Goal: Task Accomplishment & Management: Manage account settings

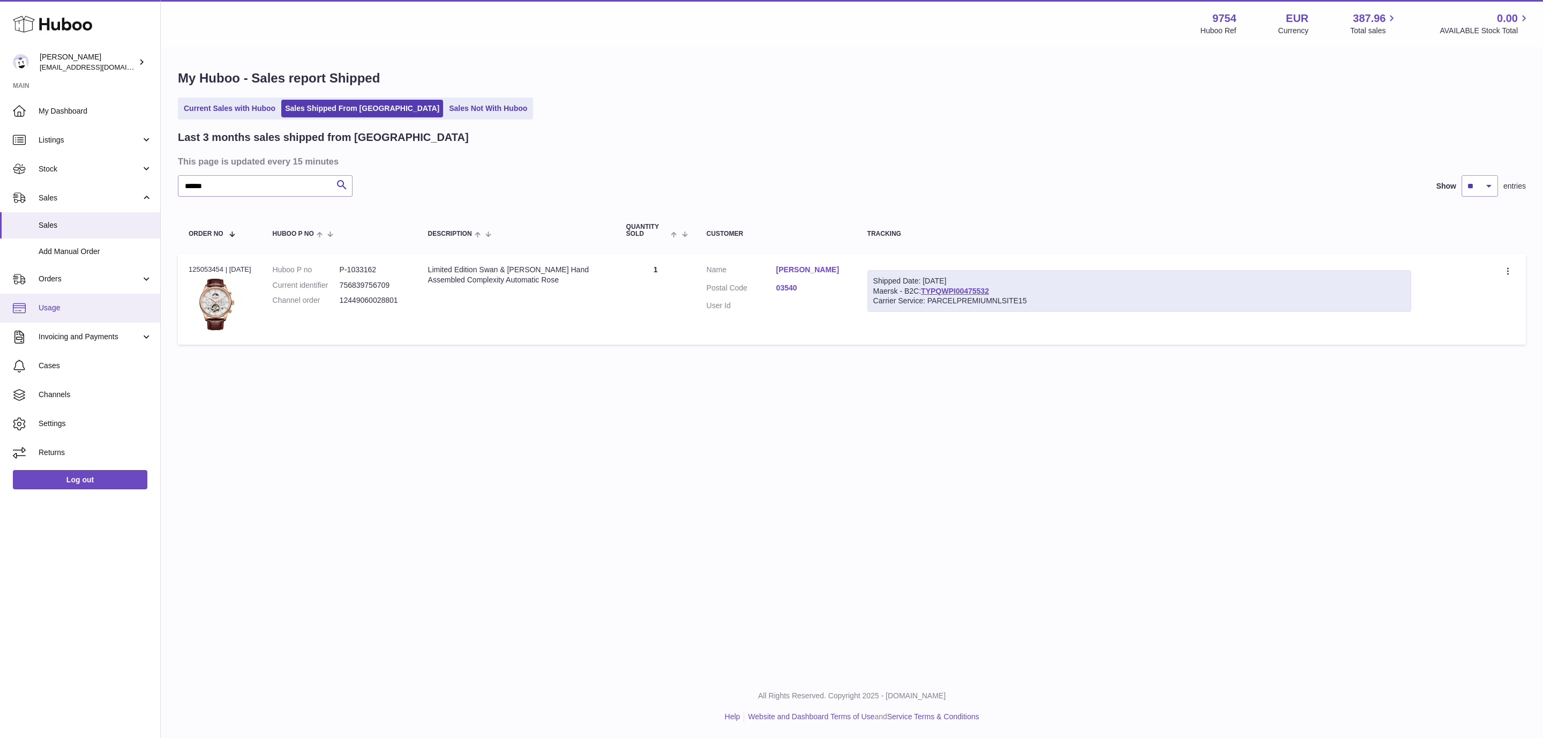
drag, startPoint x: 96, startPoint y: 310, endPoint x: 100, endPoint y: 304, distance: 6.7
click at [96, 310] on span "Usage" at bounding box center [96, 308] width 114 height 10
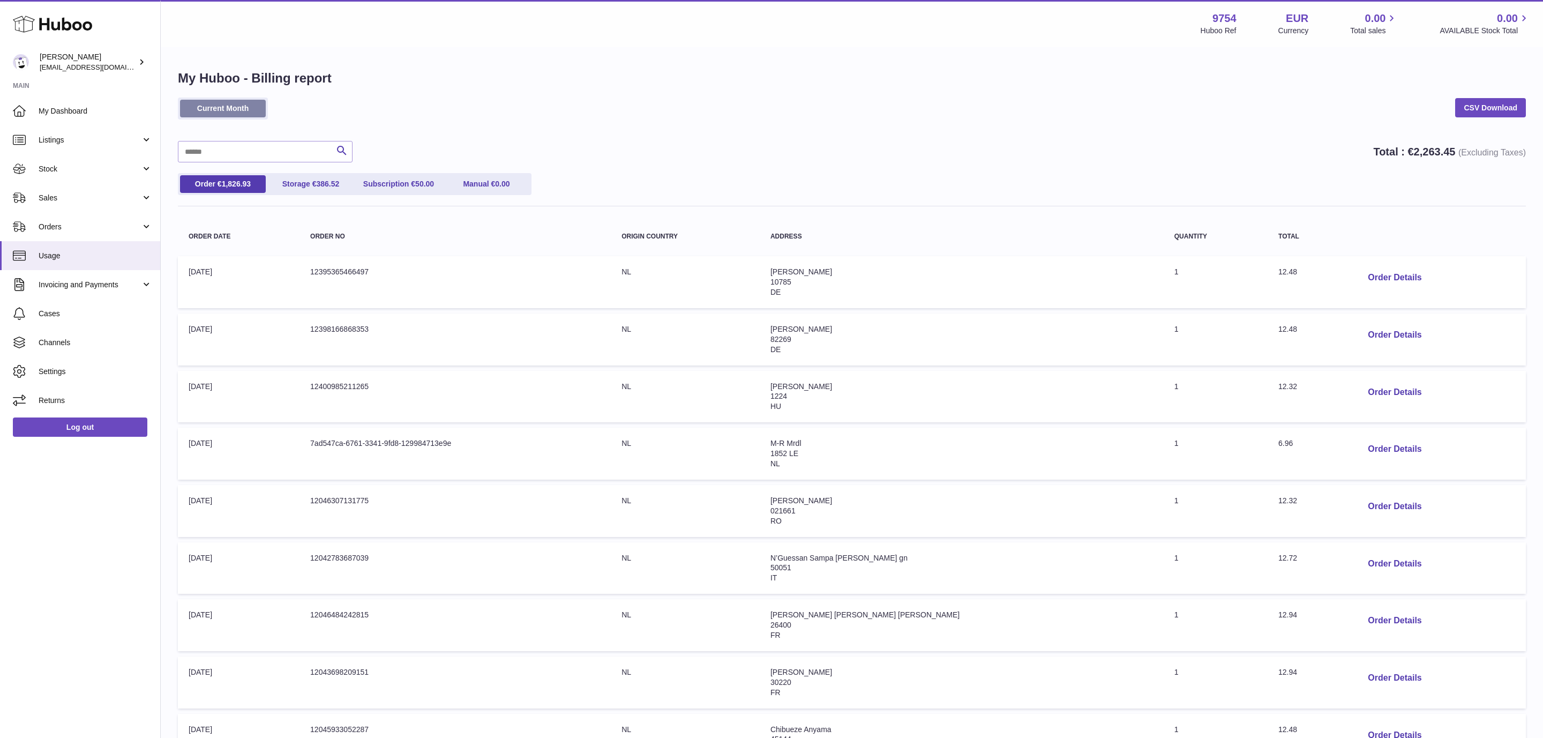
click at [239, 114] on link "Current Month" at bounding box center [223, 109] width 86 height 18
click at [1469, 108] on link "CSV Download" at bounding box center [1490, 107] width 71 height 19
